Goal: Task Accomplishment & Management: Use online tool/utility

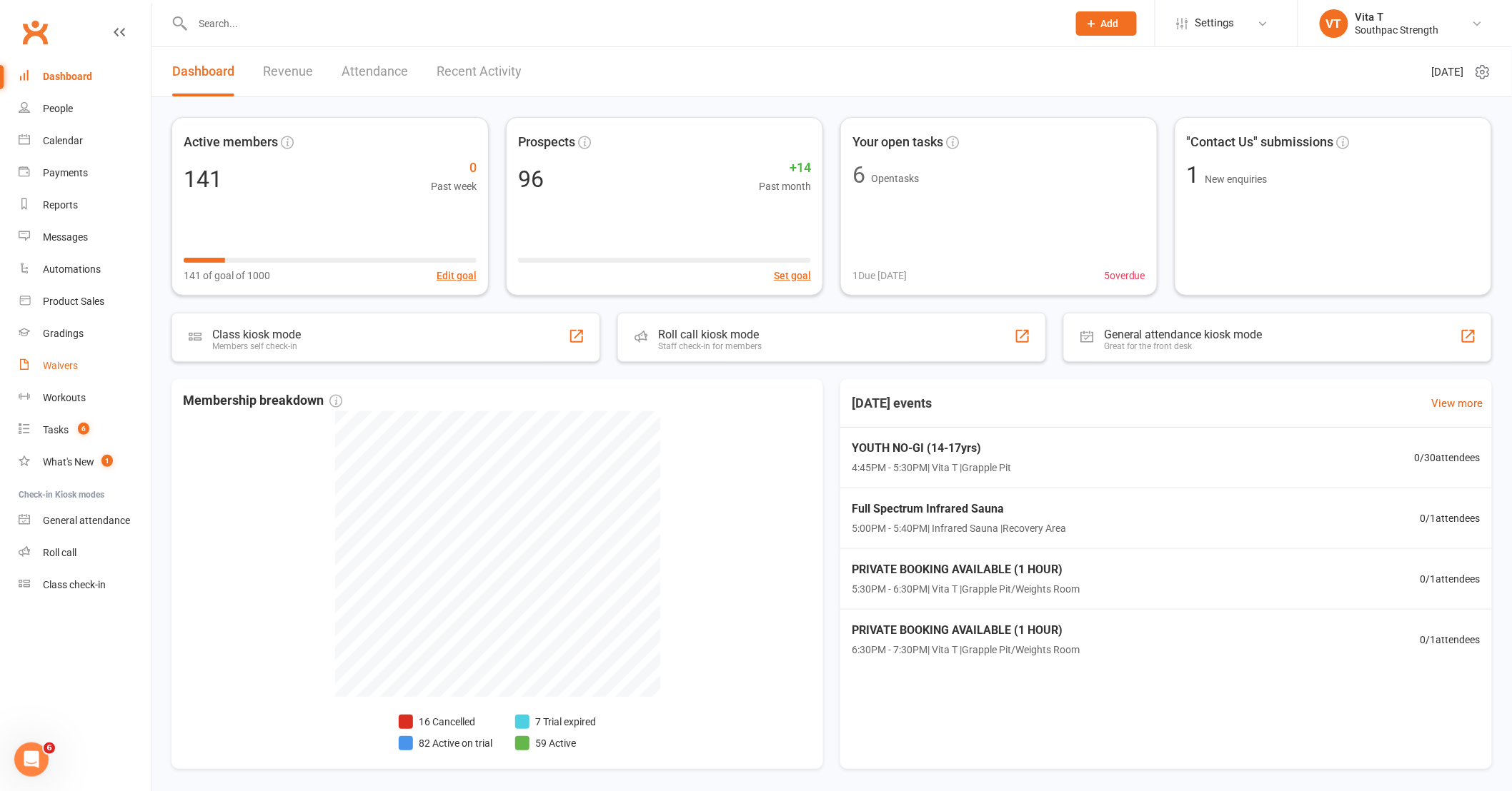
click at [69, 370] on div "Waivers" at bounding box center [60, 366] width 35 height 11
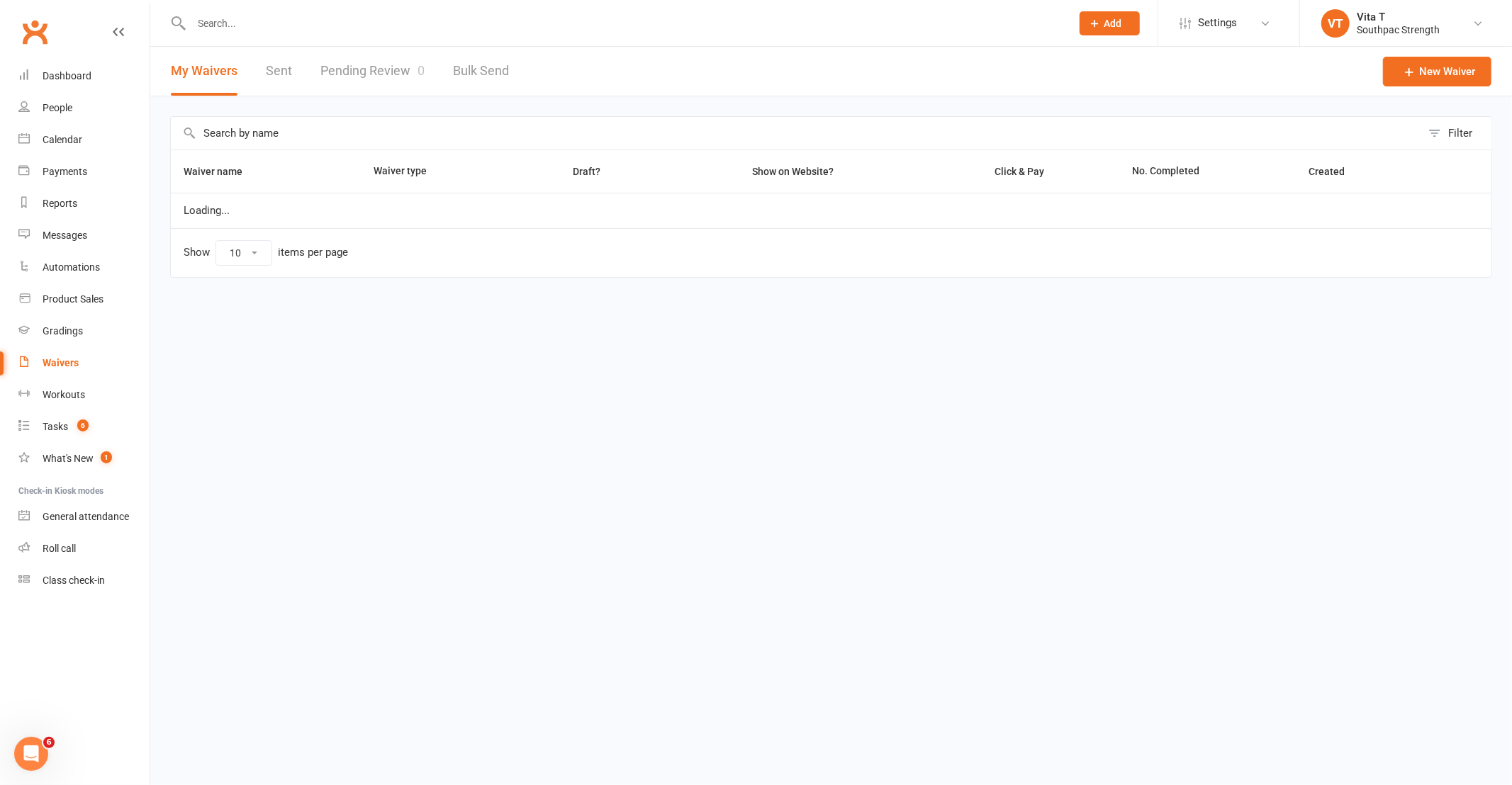
select select "100"
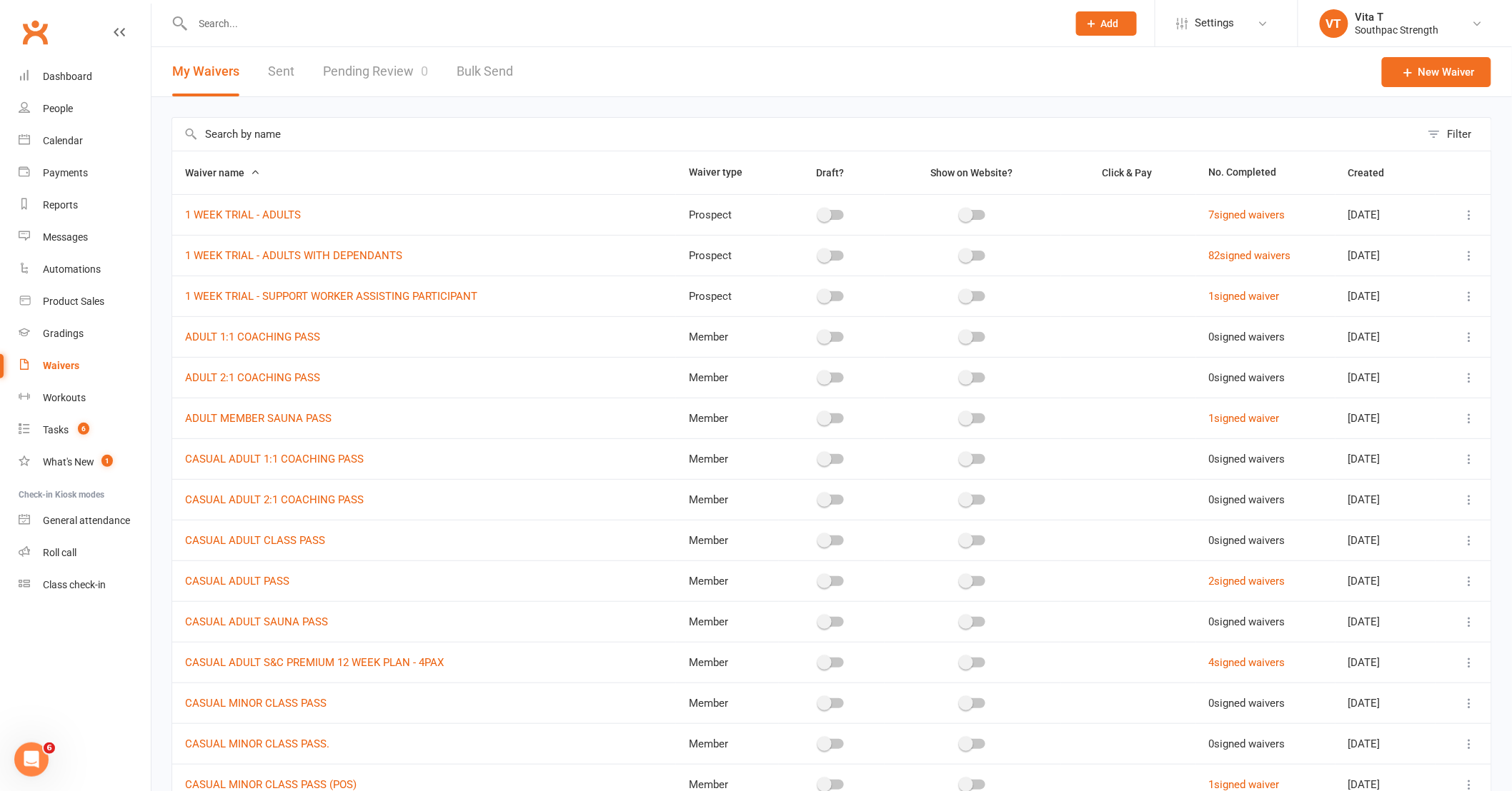
click at [51, 368] on div "Waivers" at bounding box center [61, 366] width 36 height 11
click at [66, 70] on link "Dashboard" at bounding box center [84, 77] width 132 height 32
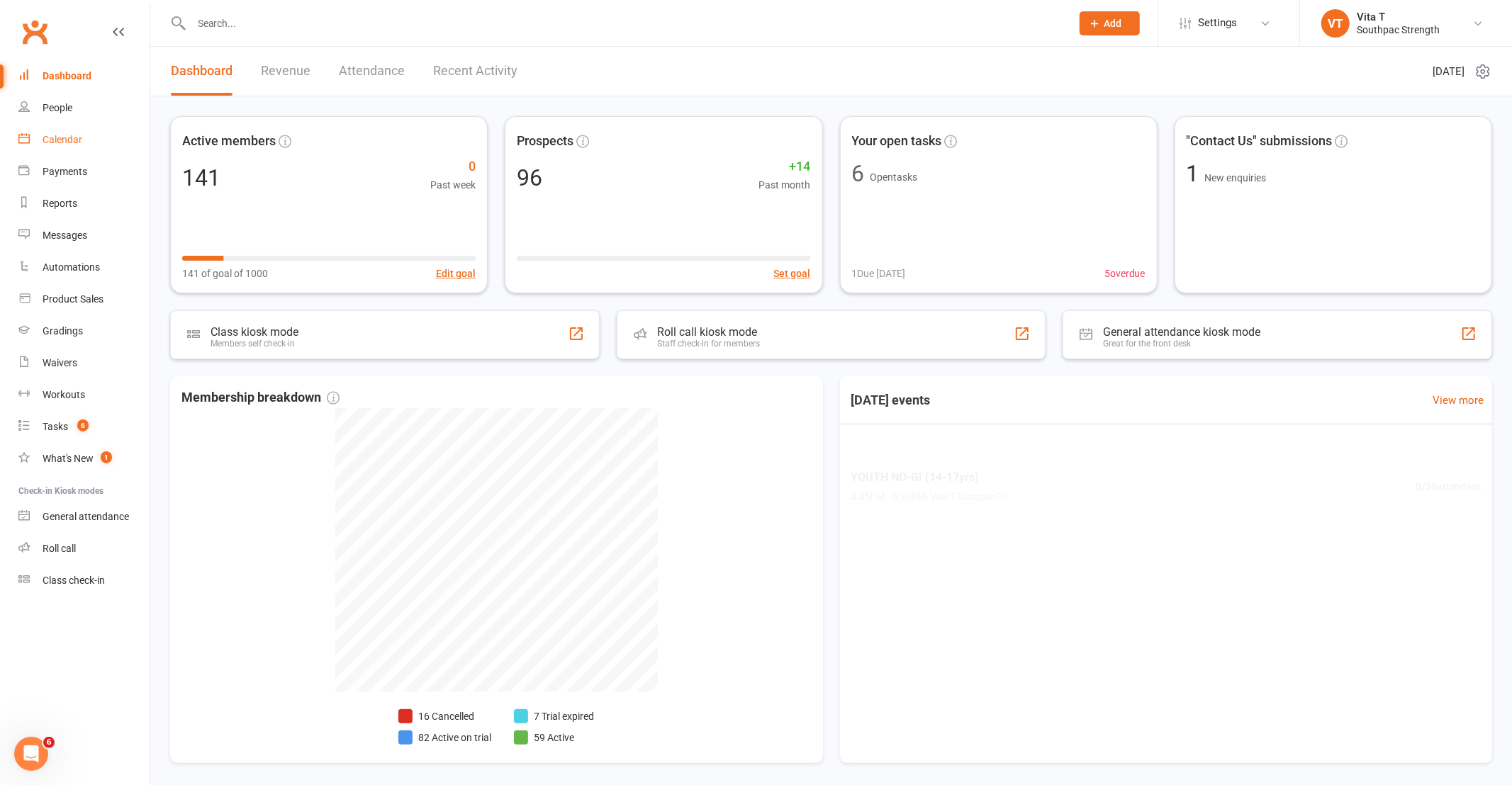
click at [62, 136] on div "Calendar" at bounding box center [62, 140] width 39 height 11
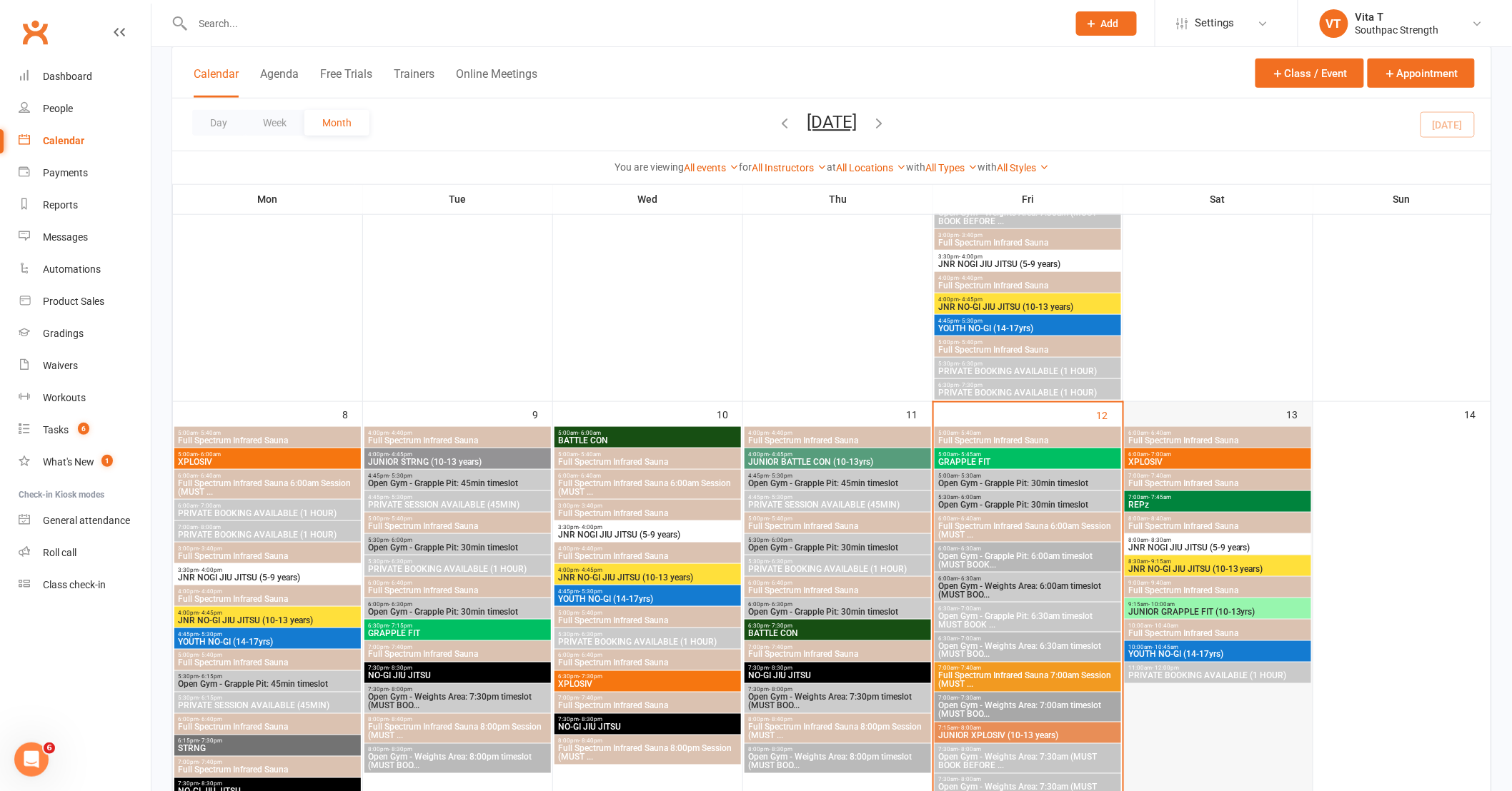
scroll to position [396, 0]
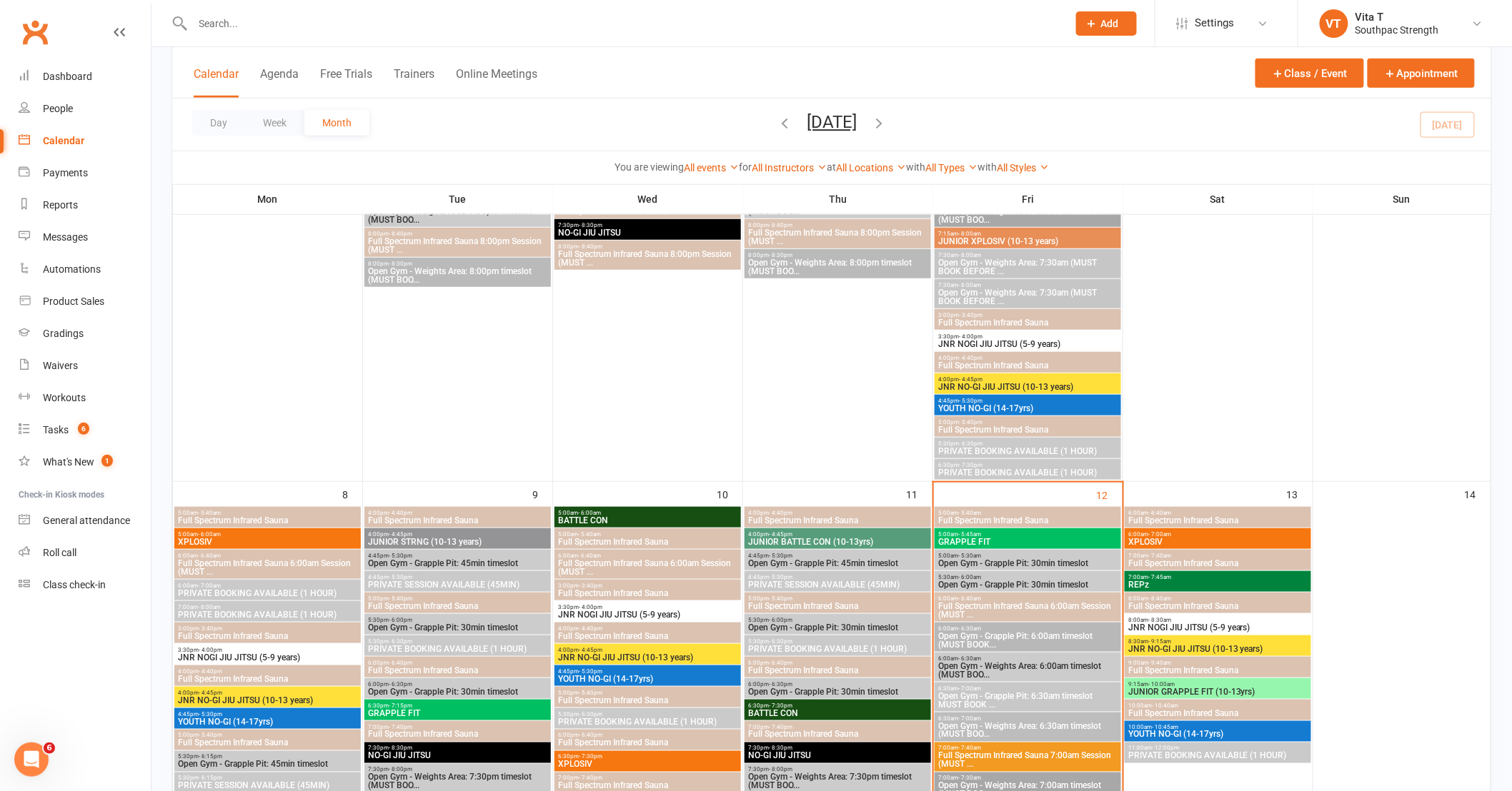
click at [1201, 543] on span "XPLOSIV" at bounding box center [1217, 542] width 180 height 9
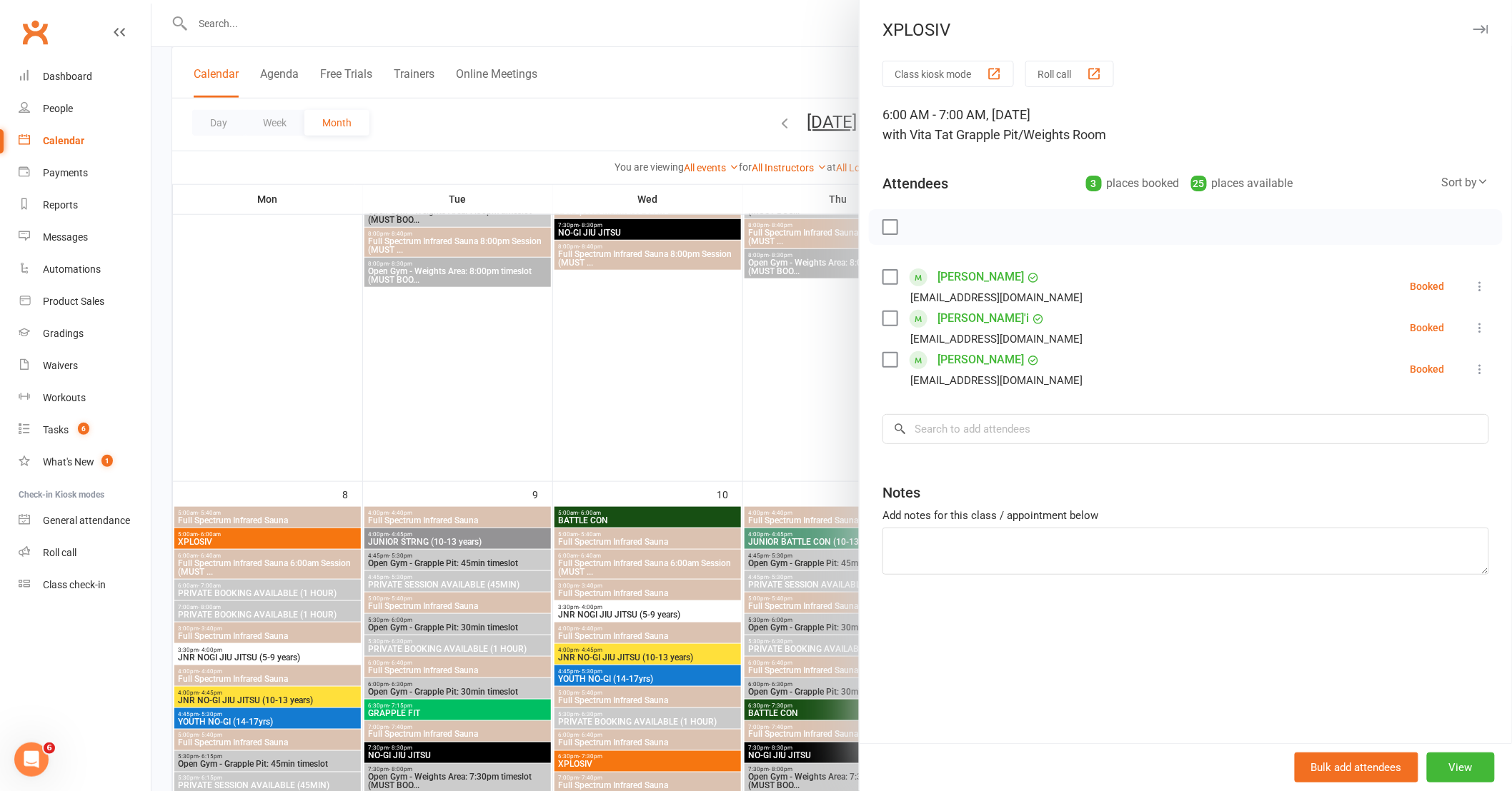
click at [760, 434] on div at bounding box center [831, 396] width 1360 height 791
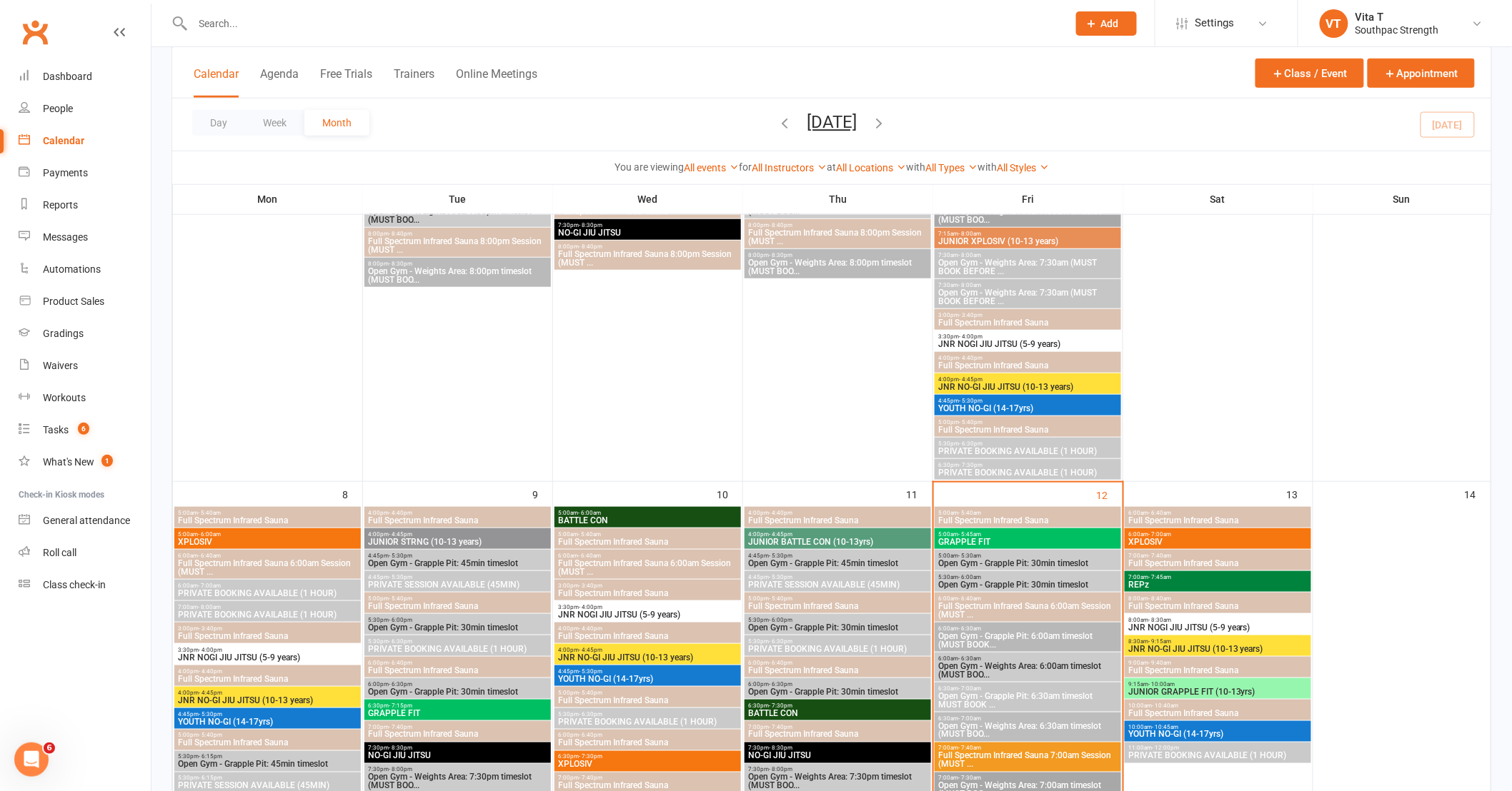
click at [1181, 577] on span "7:00am - 7:45am" at bounding box center [1217, 577] width 180 height 6
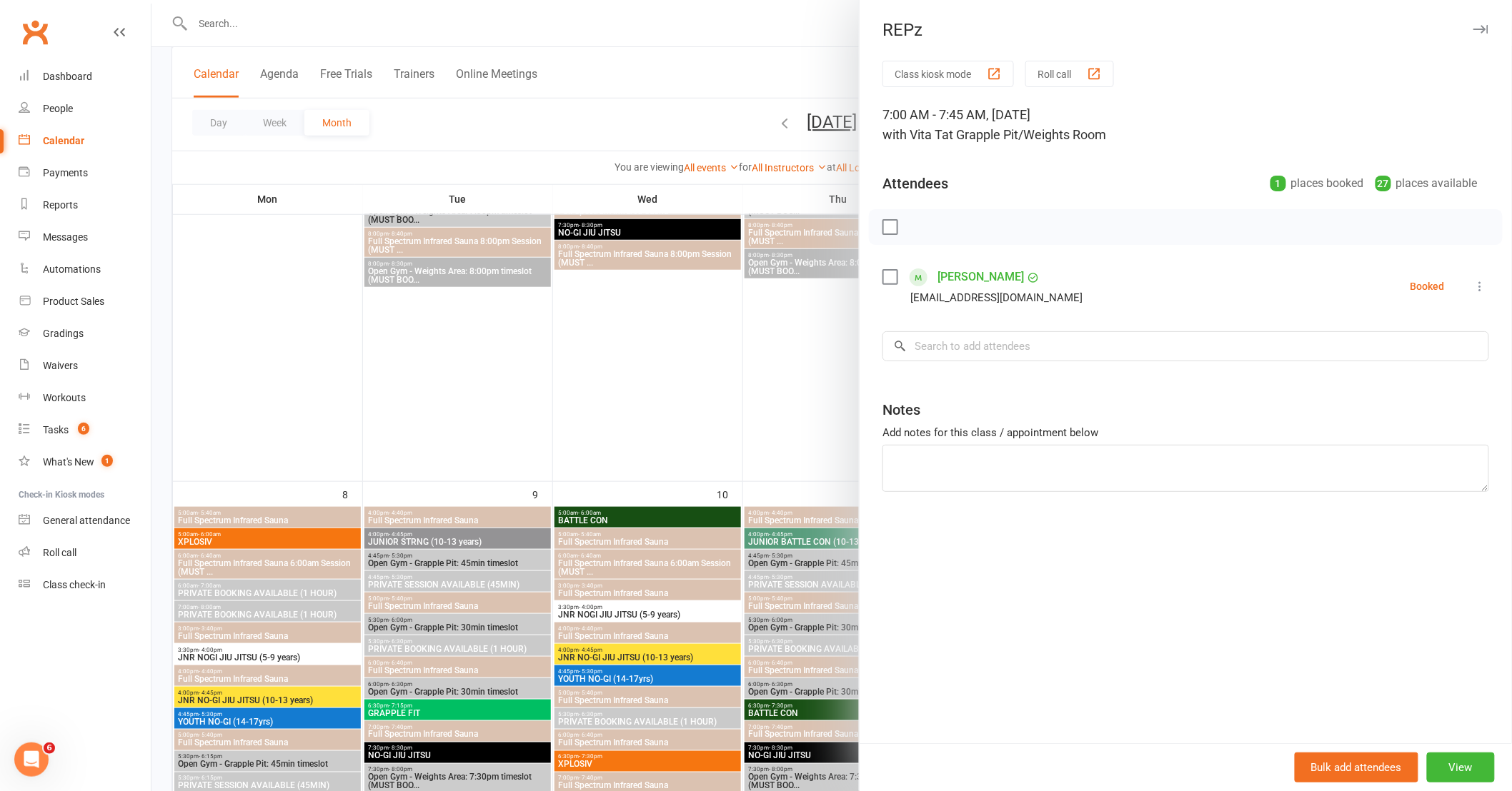
click at [1118, 368] on div "Class kiosk mode Roll call 7:00 AM - 7:45 AM, [DATE] with Vita T at Grapple Pit…" at bounding box center [1185, 402] width 652 height 683
click at [1117, 345] on input "search" at bounding box center [1186, 346] width 607 height 30
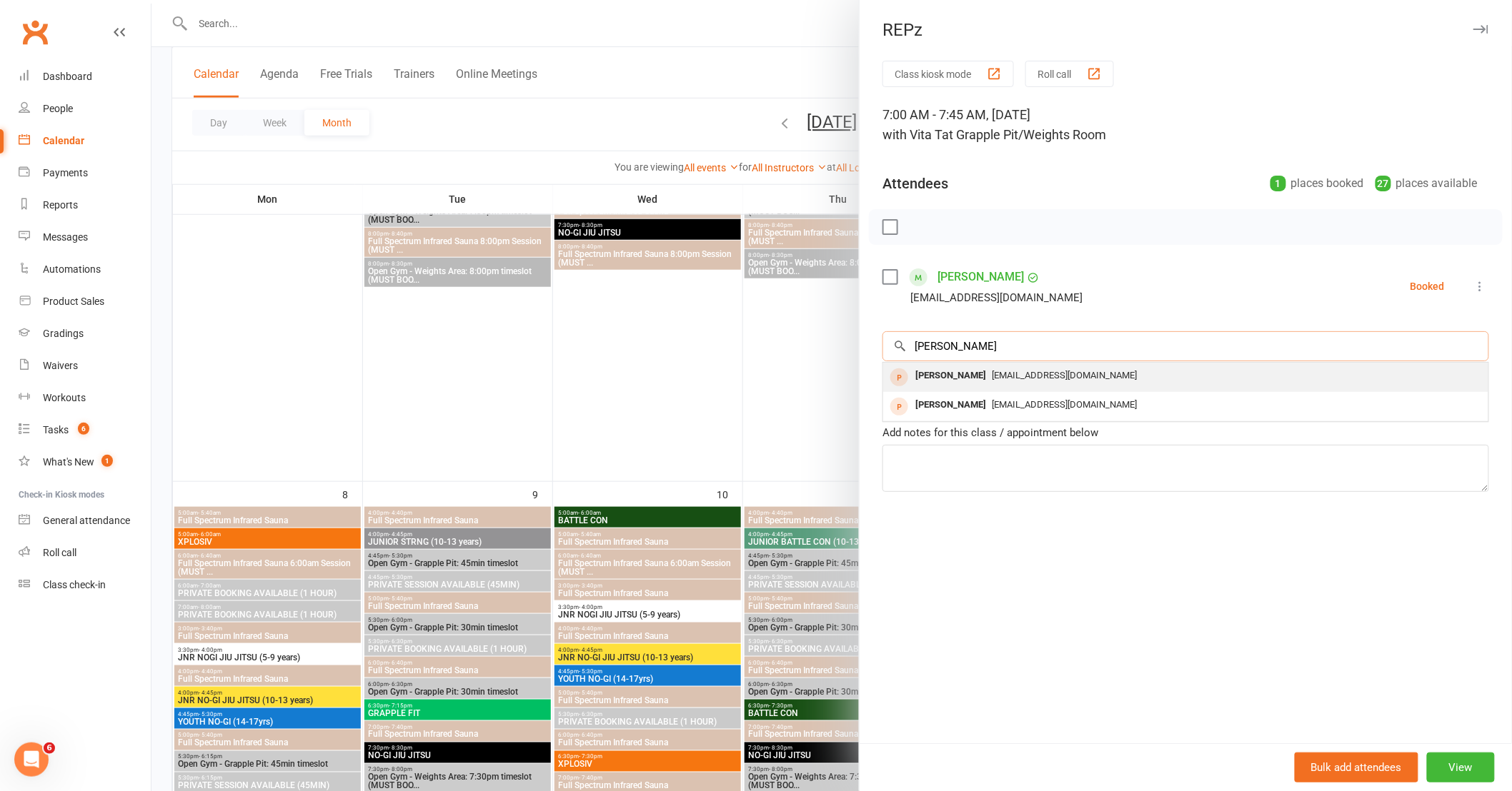
type input "[PERSON_NAME]"
click at [1105, 377] on div "[EMAIL_ADDRESS][DOMAIN_NAME]" at bounding box center [1186, 376] width 594 height 21
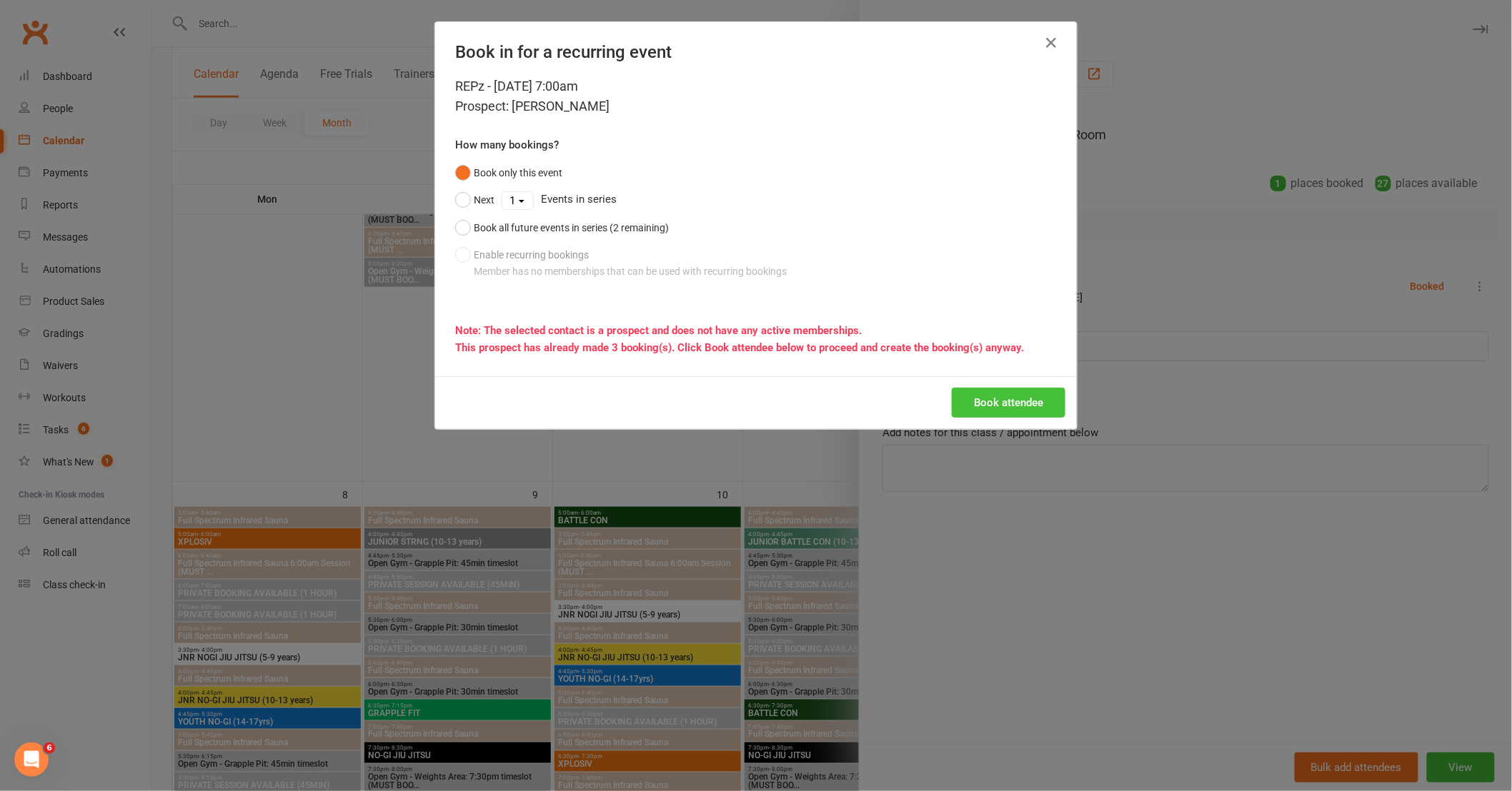
click at [990, 406] on button "Book attendee" at bounding box center [1008, 403] width 113 height 30
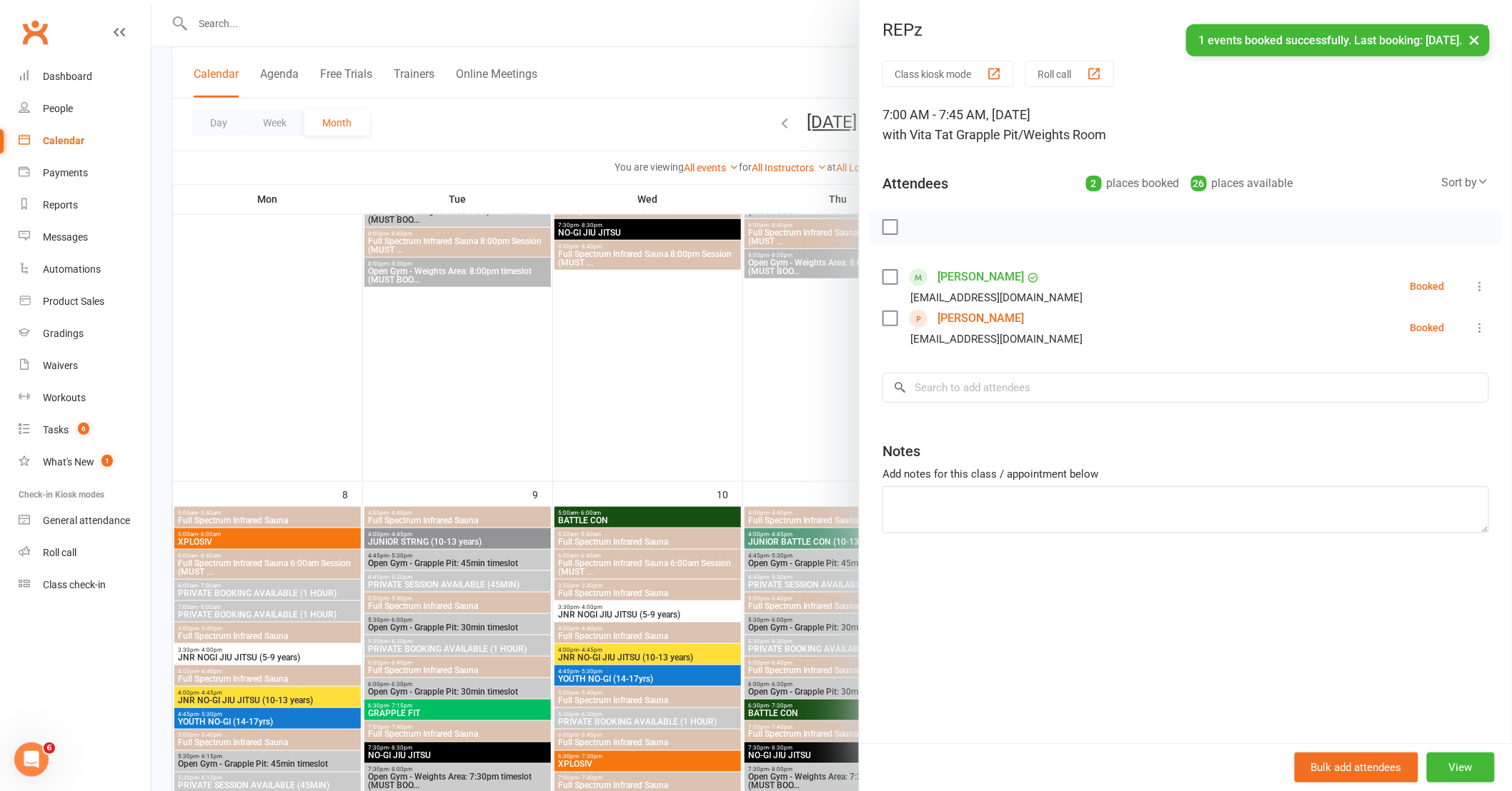
click at [874, 375] on div "Class kiosk mode Roll call 7:00 AM - 7:45 AM, [DATE] with Vita T at Grapple Pit…" at bounding box center [1185, 402] width 652 height 683
click at [815, 375] on div at bounding box center [831, 396] width 1360 height 791
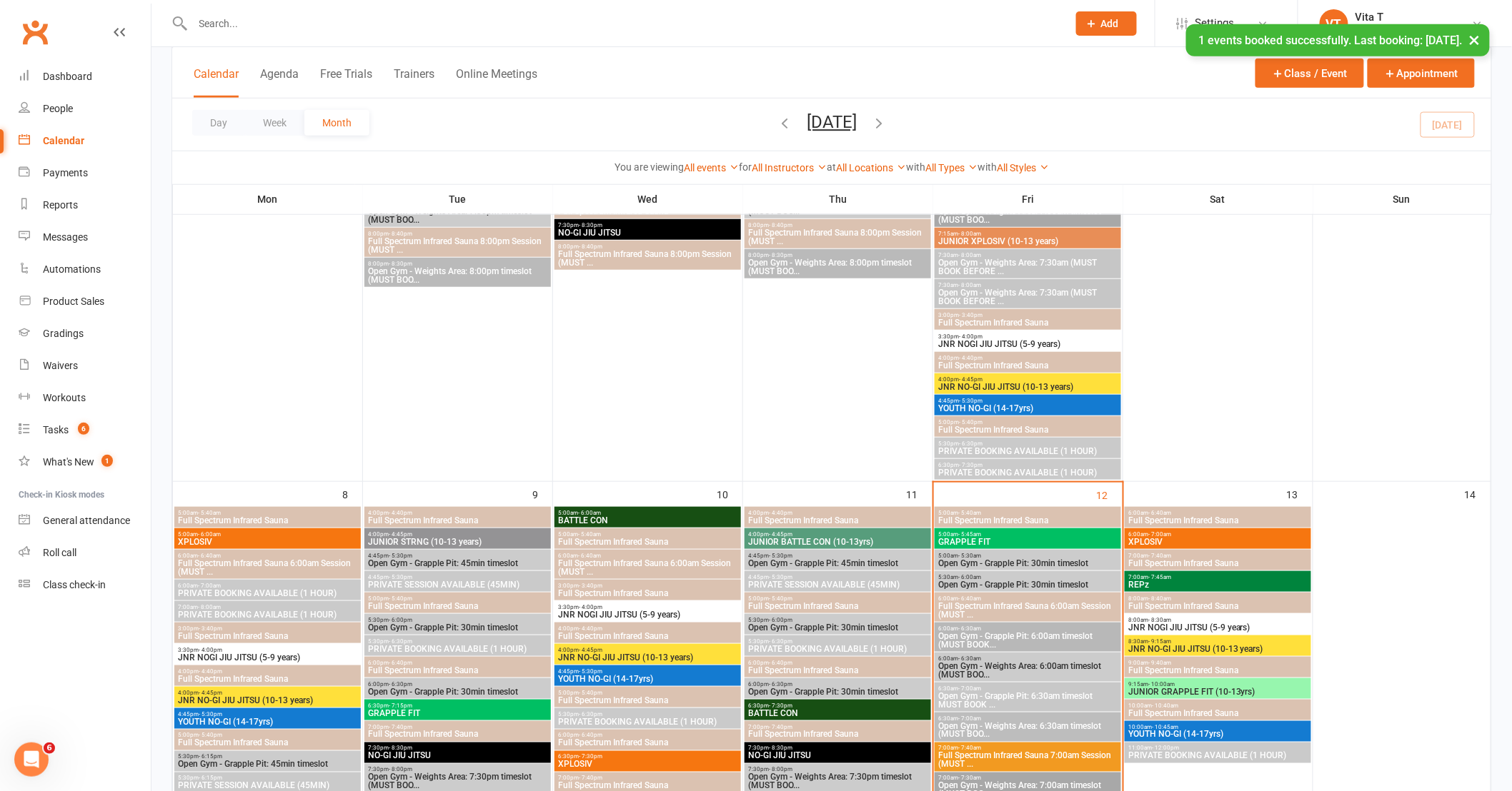
click at [1205, 544] on span "XPLOSIV" at bounding box center [1217, 542] width 180 height 9
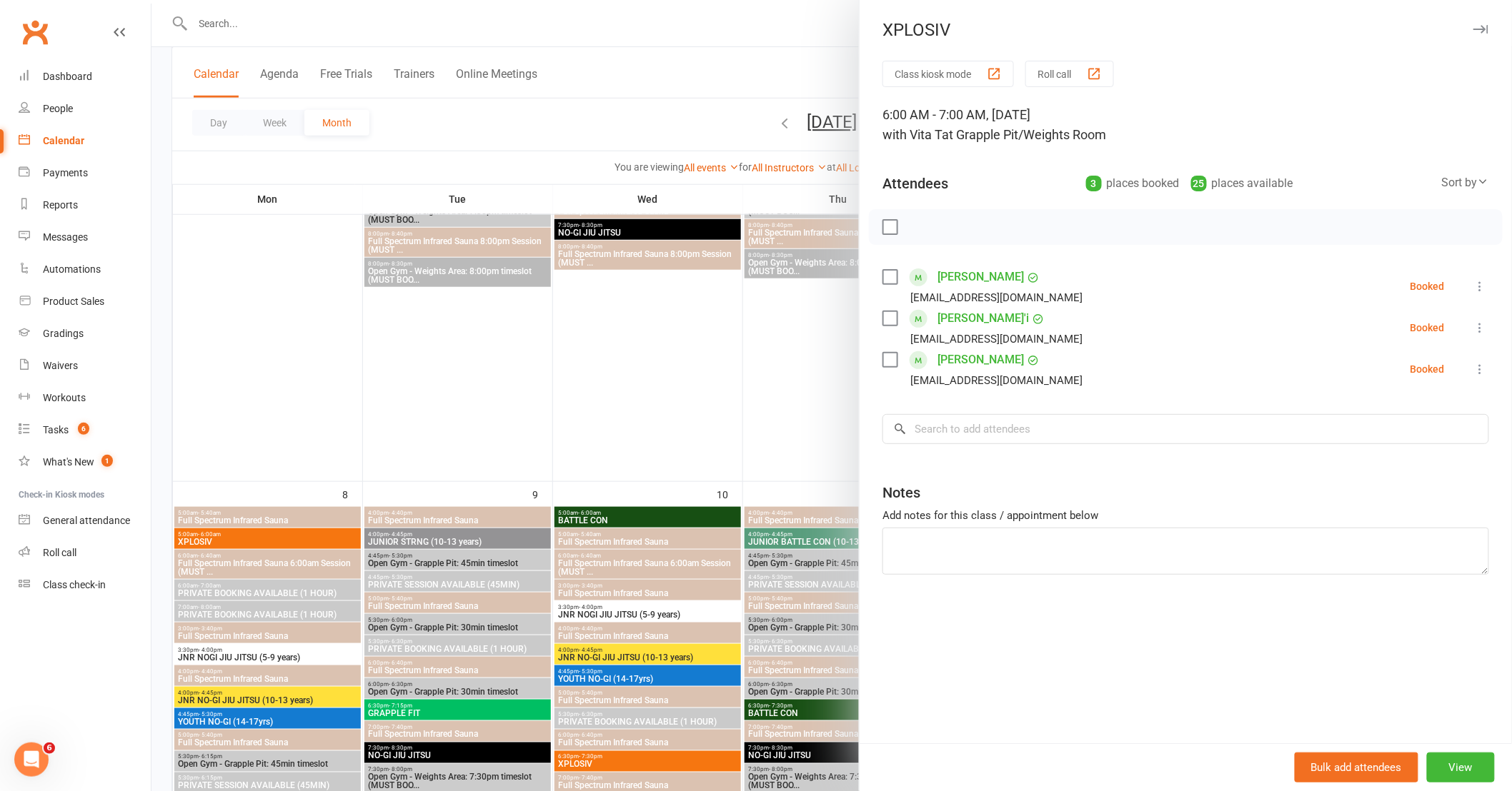
click at [552, 586] on div at bounding box center [831, 396] width 1360 height 791
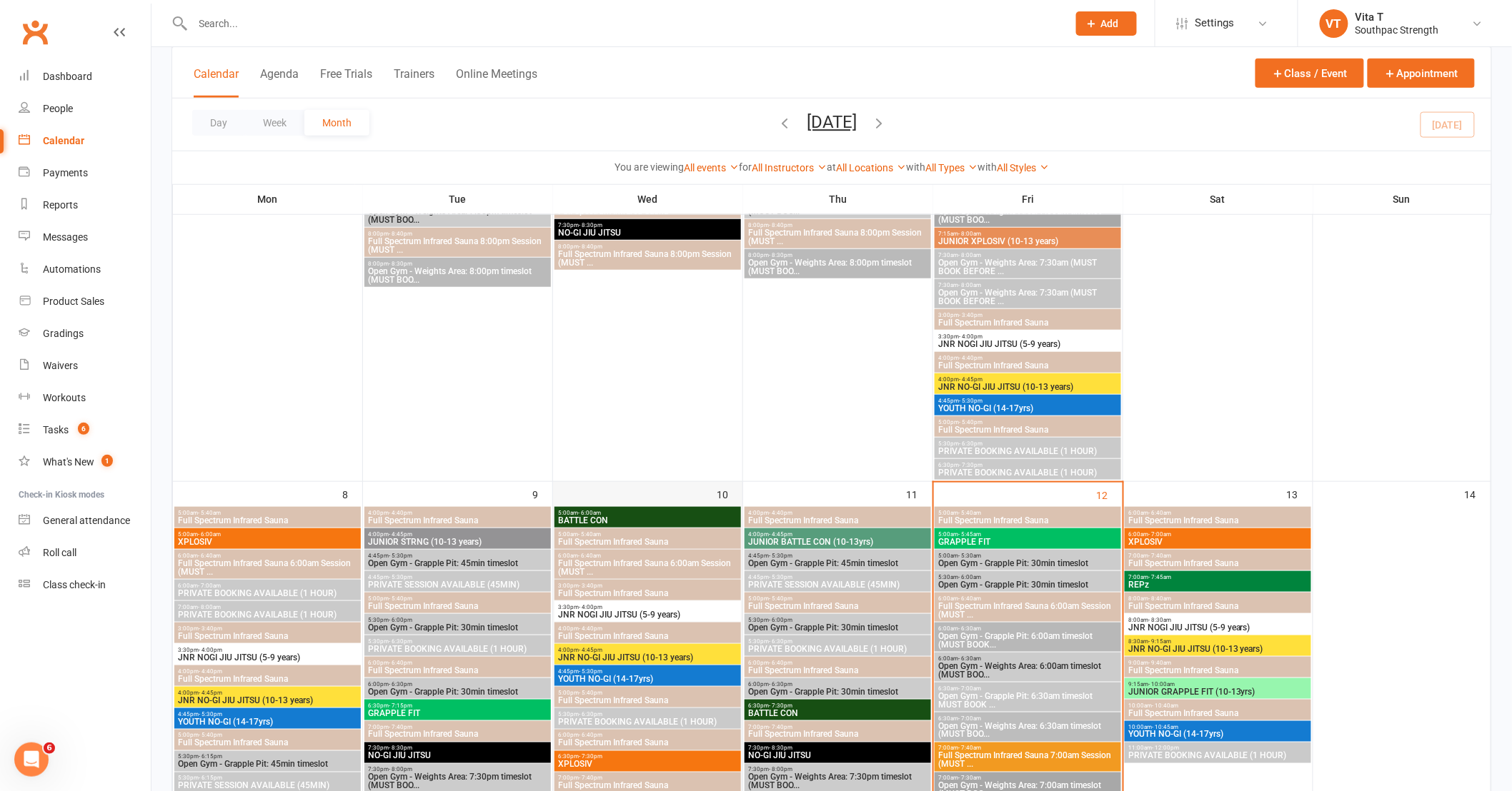
click at [571, 483] on div "10" at bounding box center [647, 769] width 189 height 574
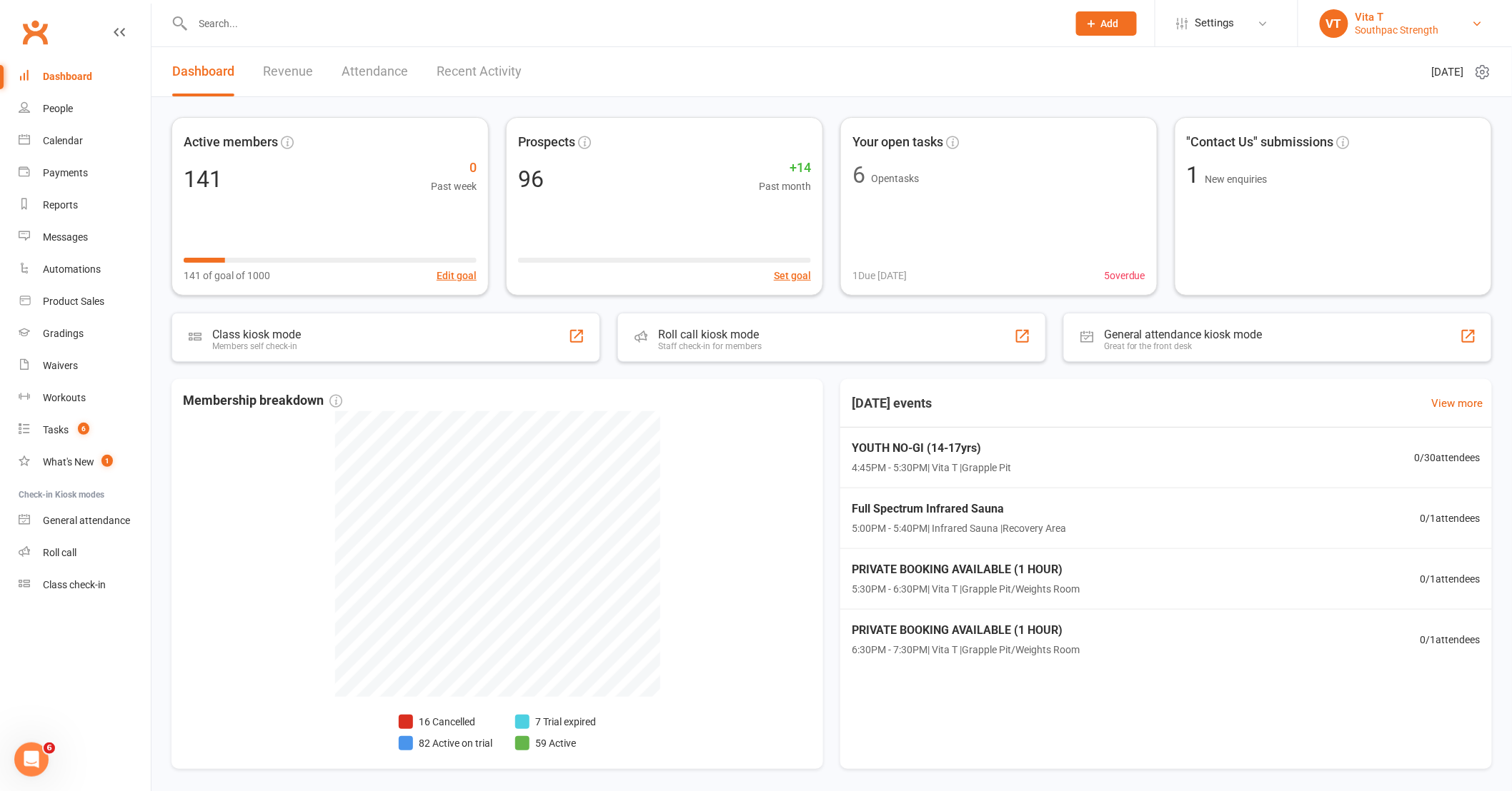
click at [1365, 13] on div "Vita T" at bounding box center [1396, 17] width 83 height 13
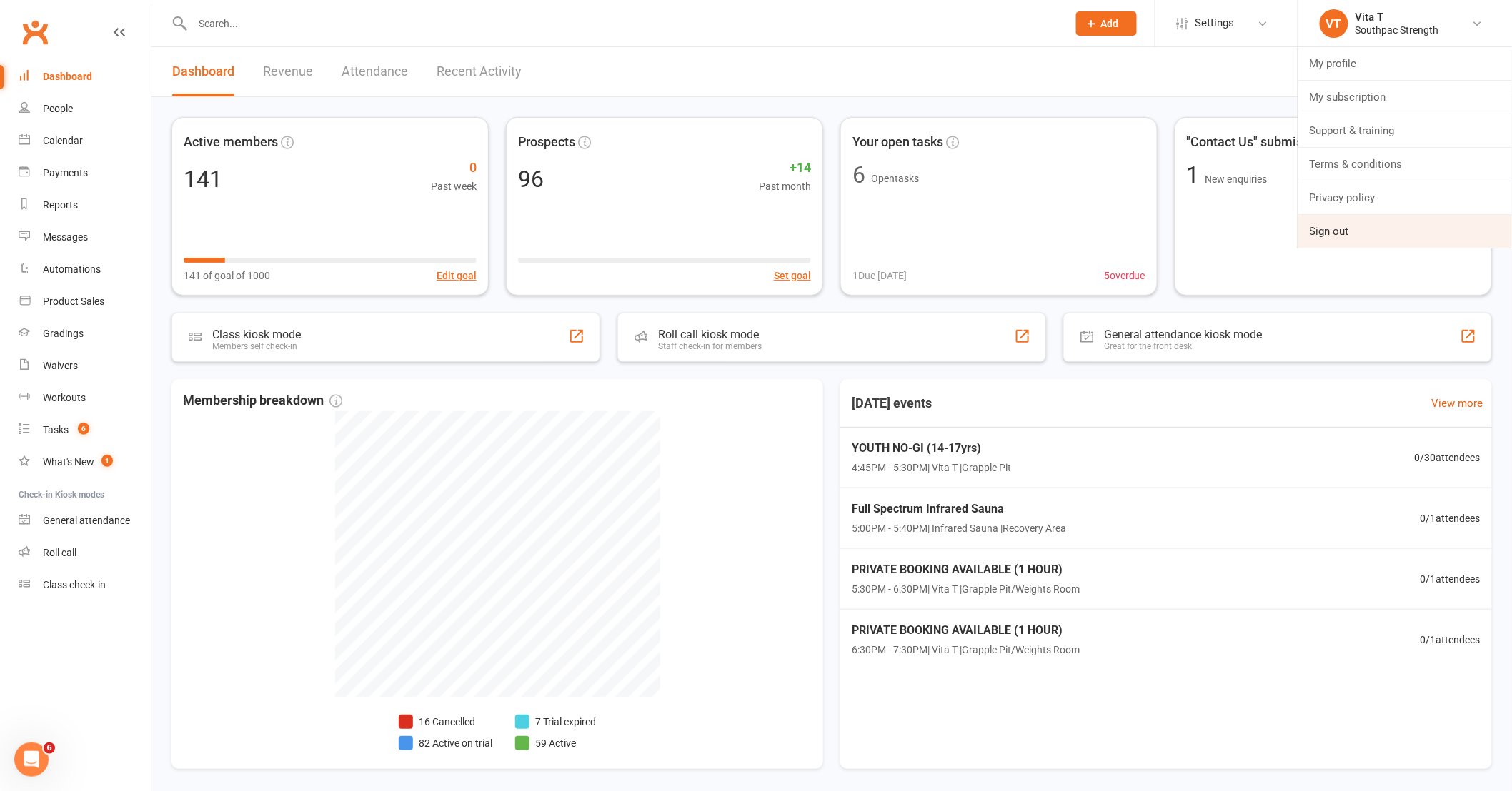
click at [1319, 243] on link "Sign out" at bounding box center [1405, 231] width 214 height 33
